Goal: Check status: Check status

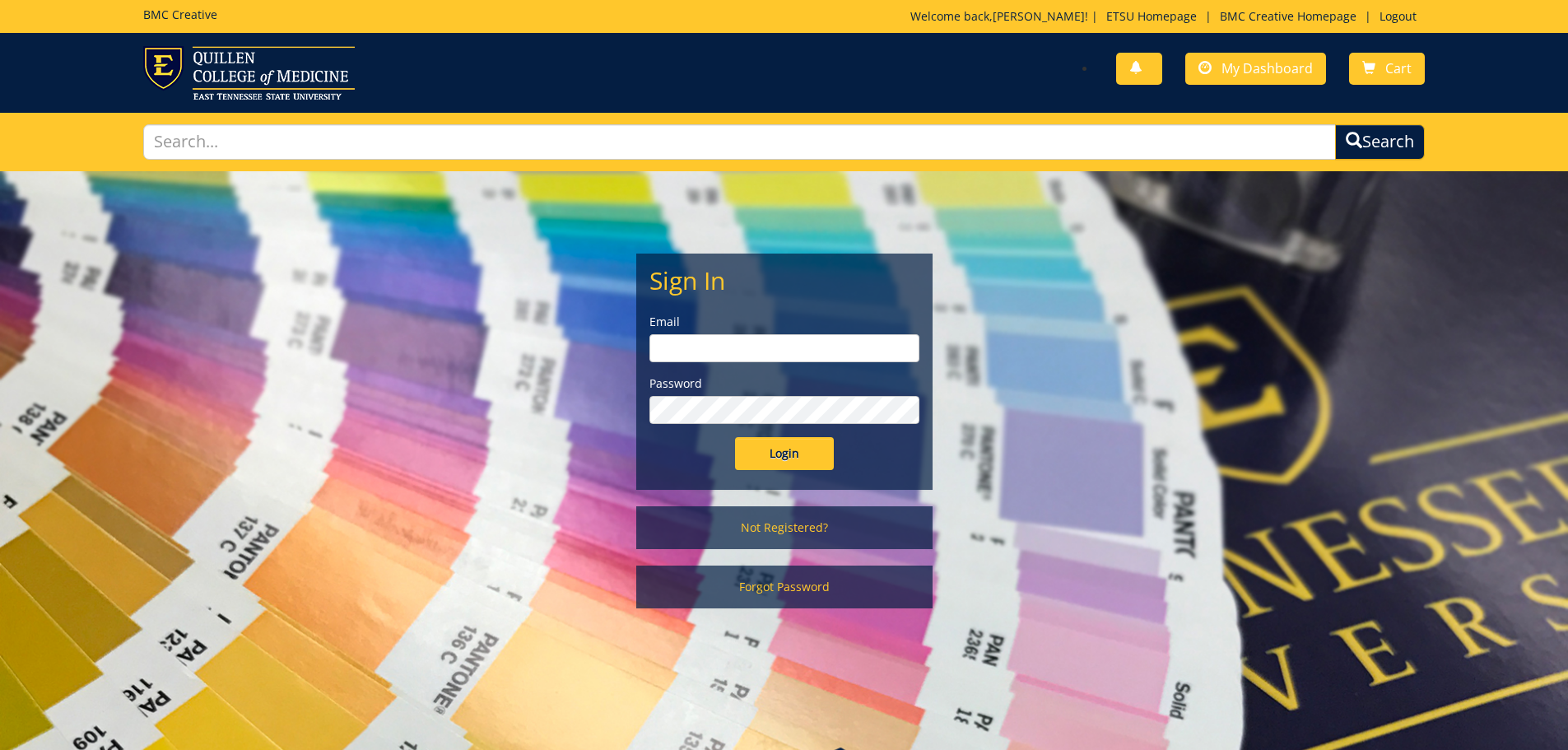
type input "[EMAIL_ADDRESS][DOMAIN_NAME]"
click at [806, 453] on input "Login" at bounding box center [785, 454] width 99 height 33
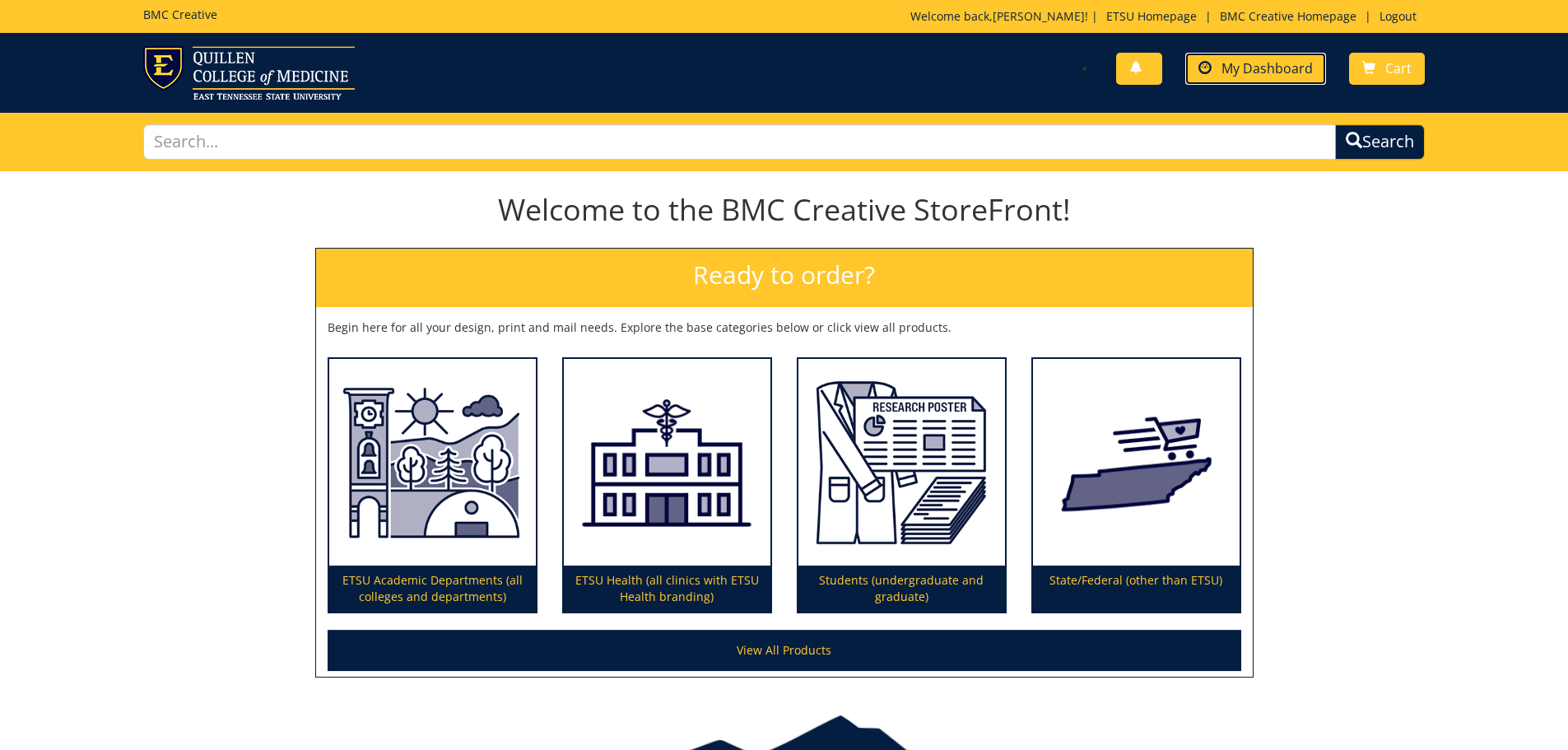
click at [1245, 77] on link "My Dashboard" at bounding box center [1256, 69] width 140 height 32
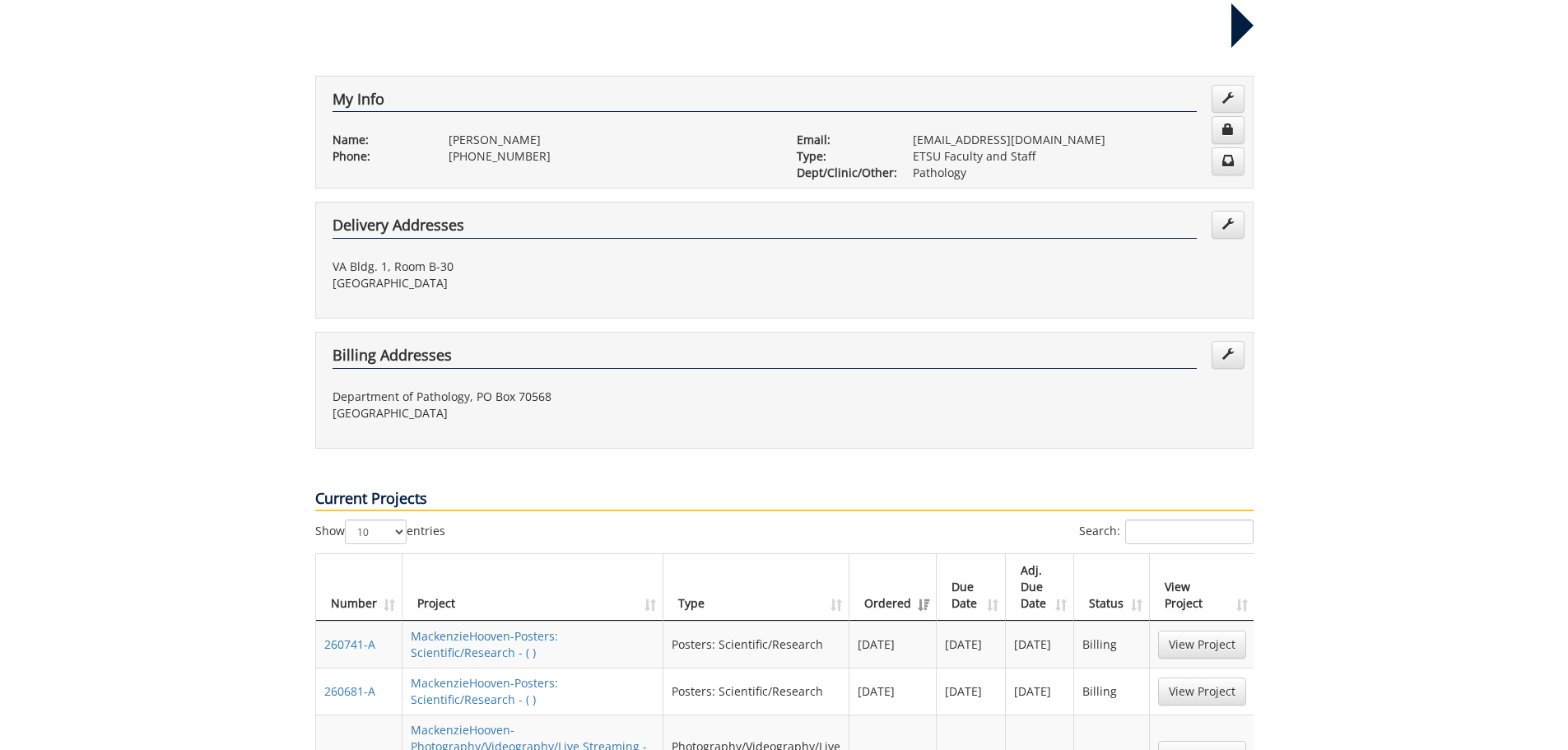
scroll to position [411, 0]
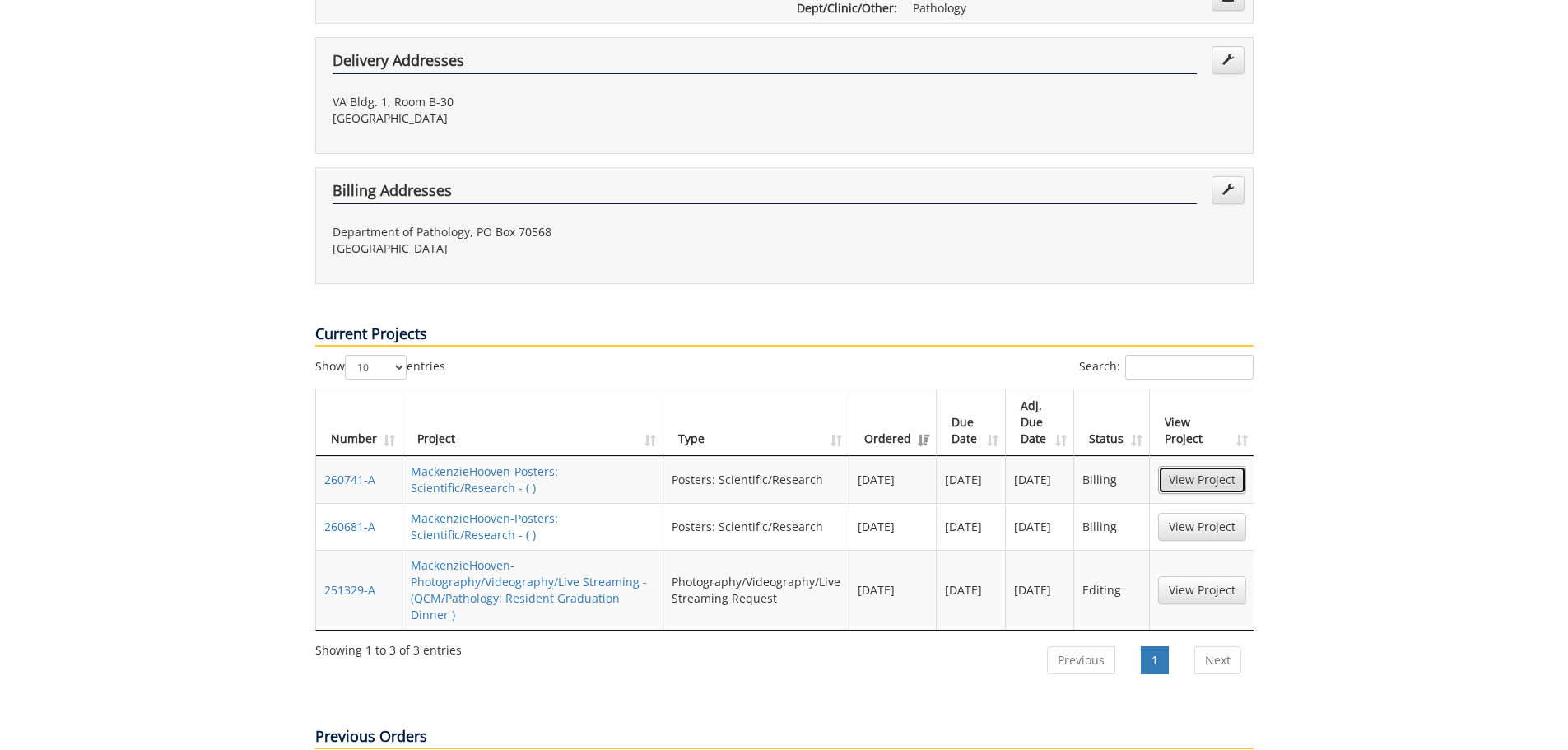
click at [1175, 466] on link "View Project" at bounding box center [1203, 480] width 88 height 28
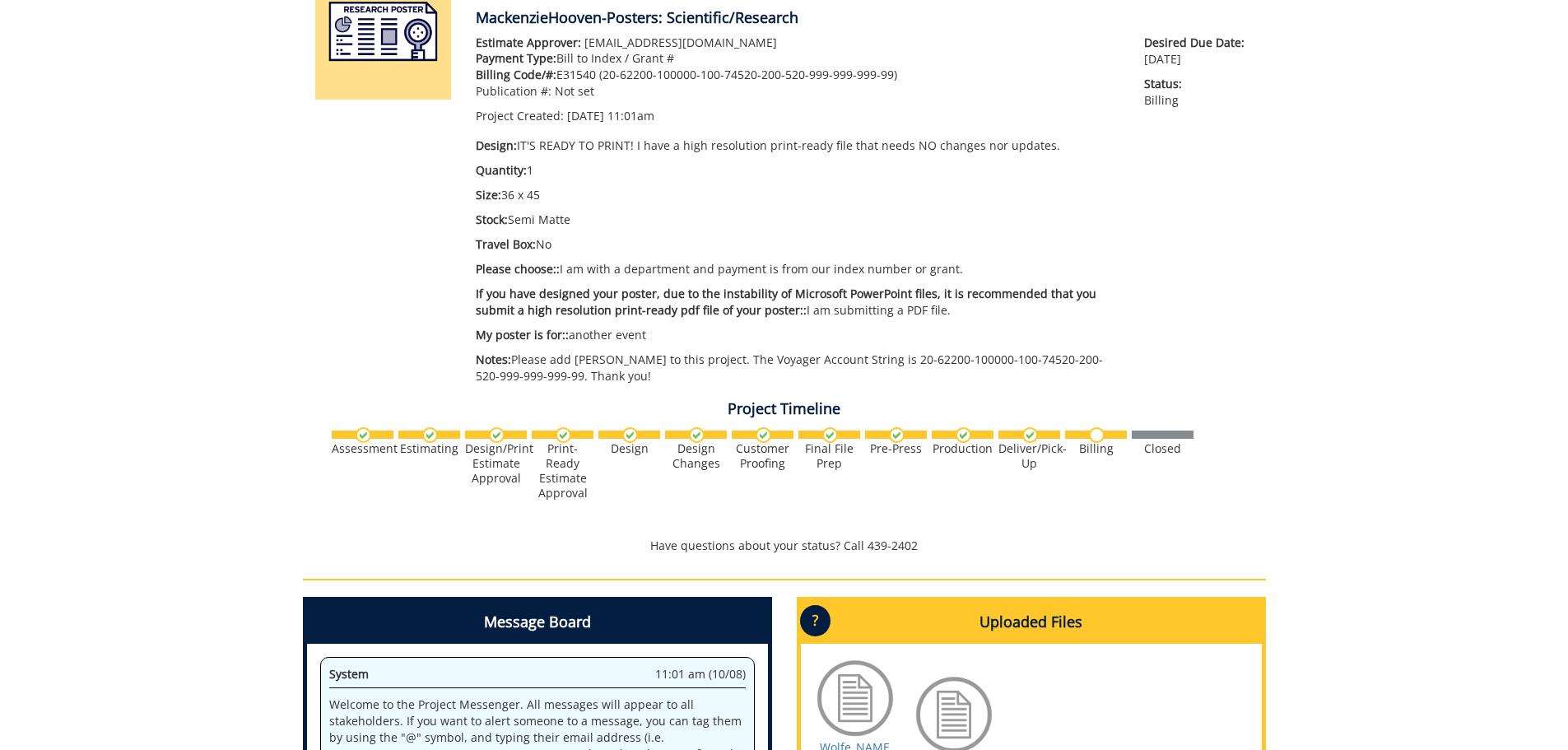
scroll to position [165, 0]
